Goal: Find specific fact

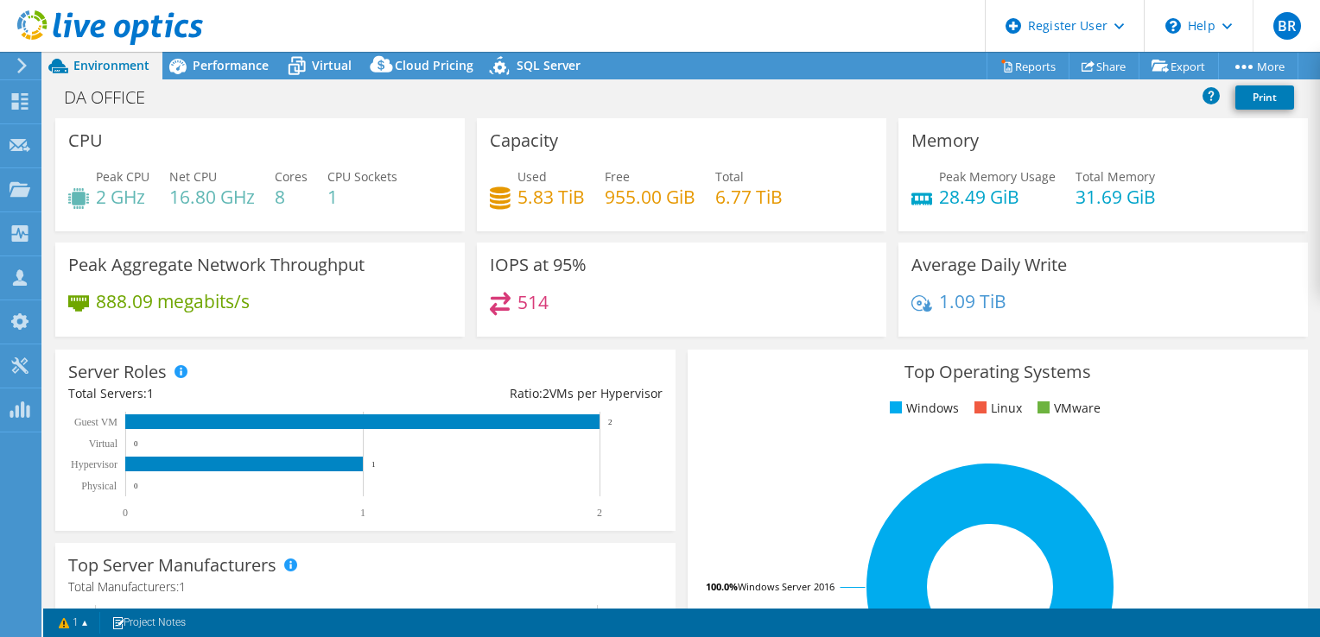
select select "USD"
click at [328, 65] on span "Virtual" at bounding box center [332, 65] width 40 height 16
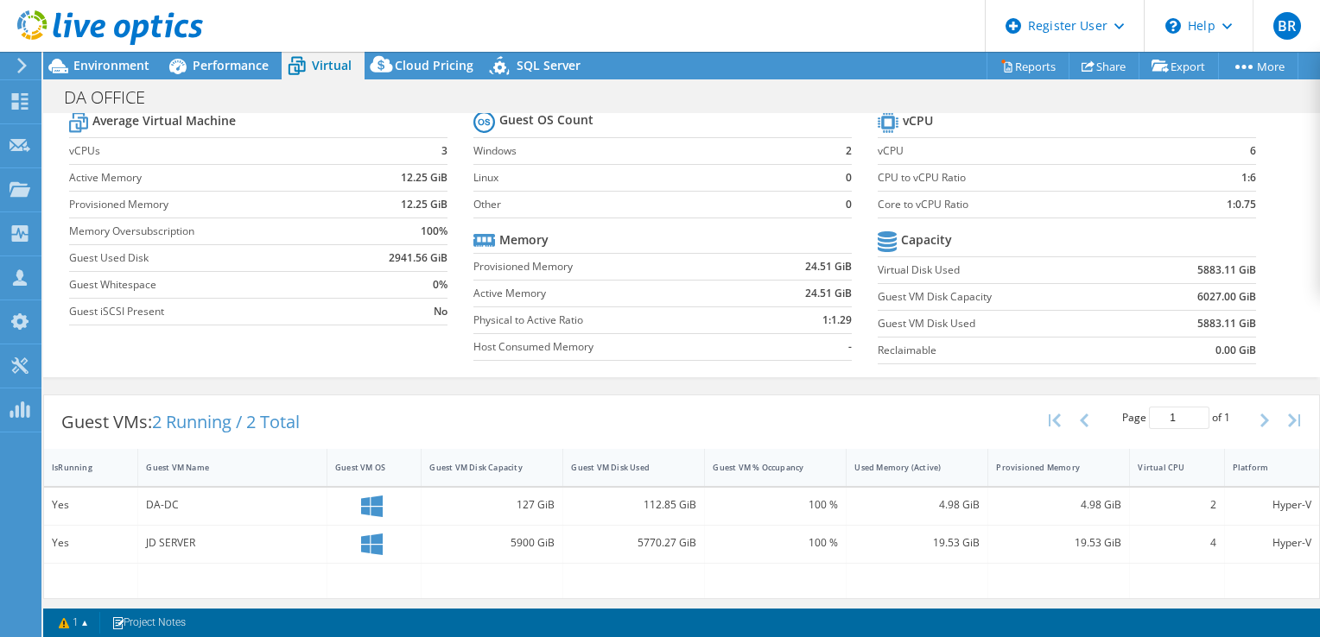
scroll to position [57, 0]
drag, startPoint x: 1180, startPoint y: 326, endPoint x: 1243, endPoint y: 316, distance: 63.8
click at [1243, 316] on td "5883.11 GiB" at bounding box center [1194, 324] width 123 height 27
copy b "5883.11 GiB"
drag, startPoint x: 104, startPoint y: 98, endPoint x: 169, endPoint y: 103, distance: 65.8
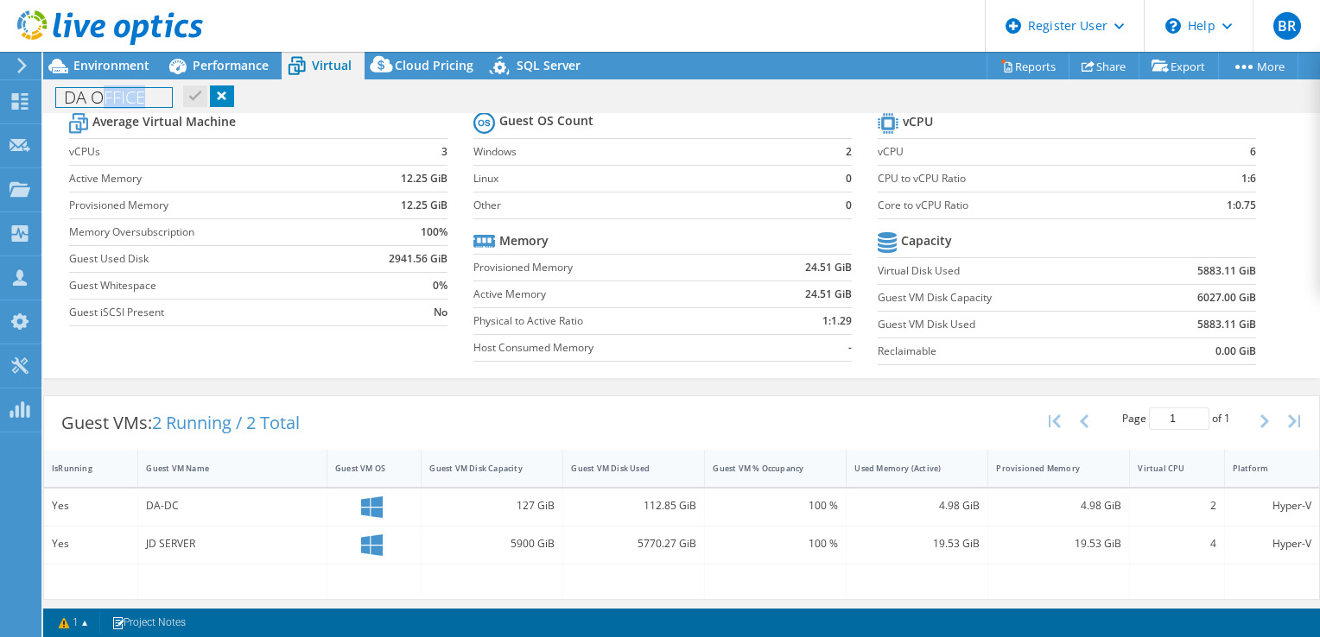
click at [169, 103] on h1 "DA OFFICE" at bounding box center [114, 97] width 116 height 19
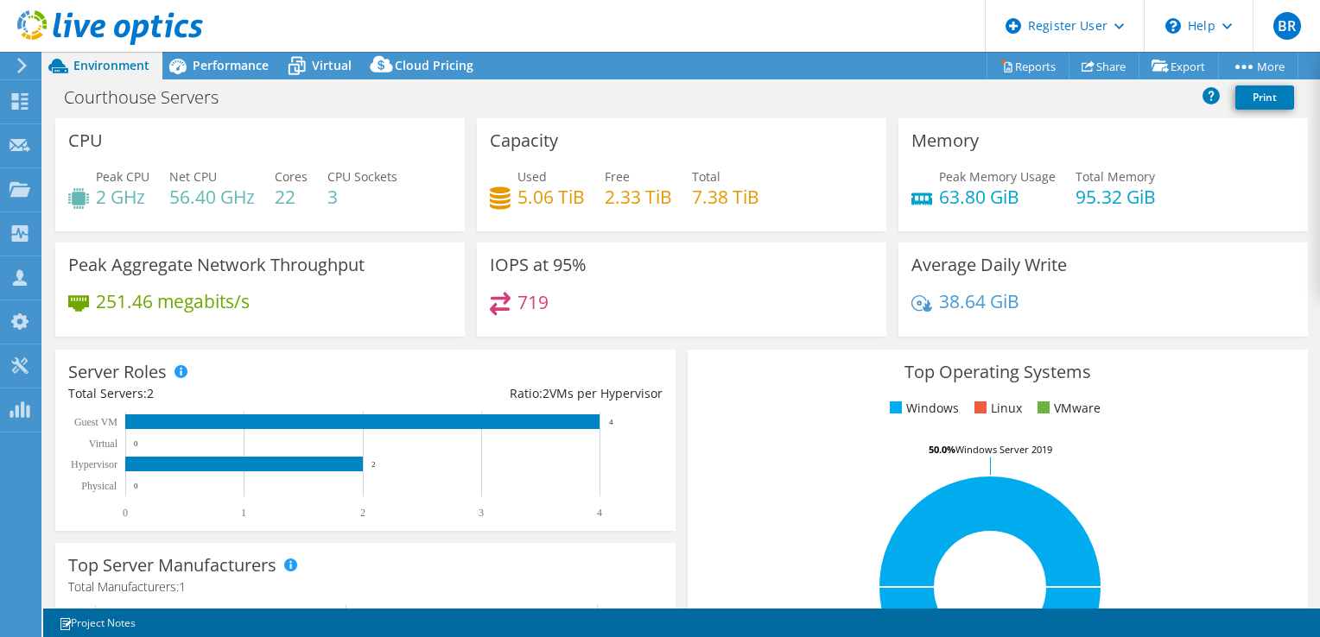
select select "USD"
click at [320, 71] on span "Virtual" at bounding box center [332, 65] width 40 height 16
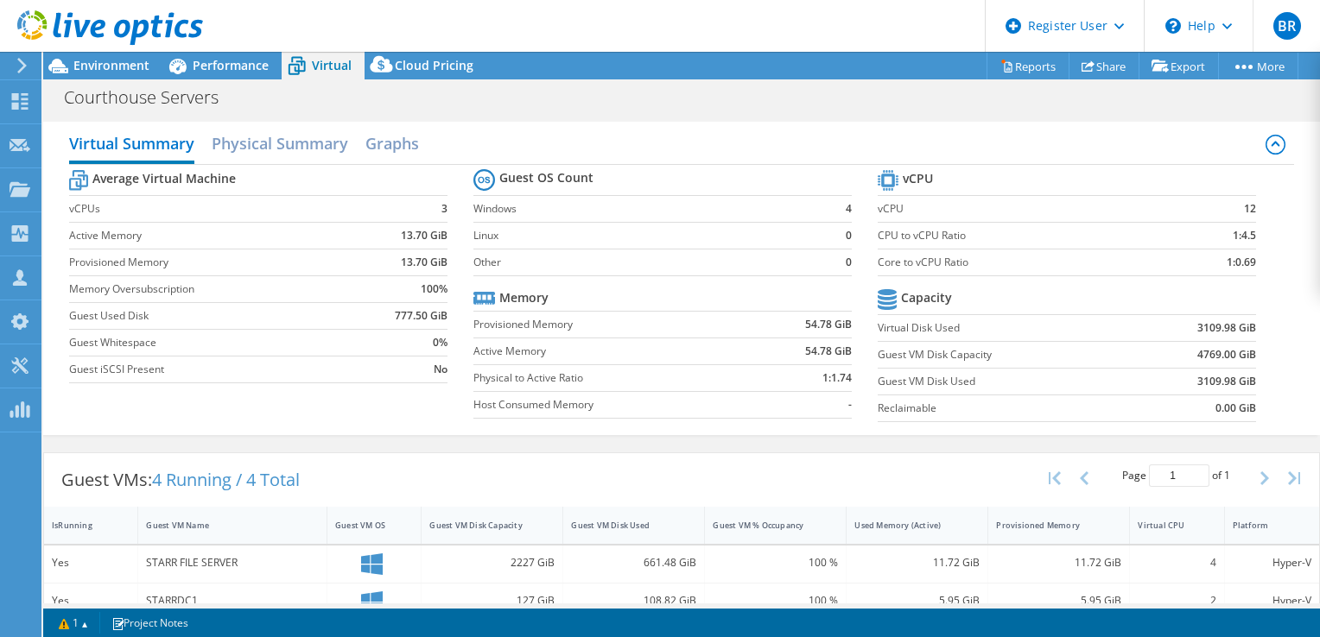
scroll to position [157, 0]
select select "USD"
